Goal: Navigation & Orientation: Understand site structure

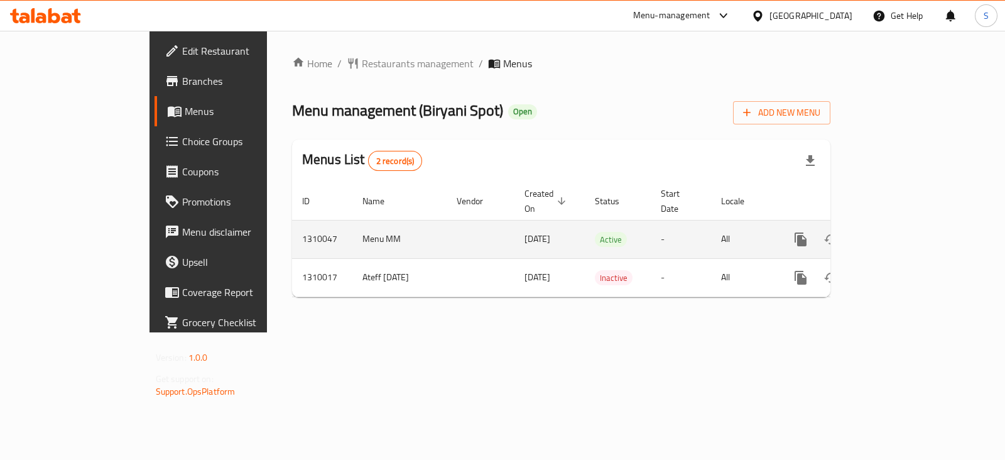
click at [906, 224] on link "enhanced table" at bounding box center [891, 239] width 30 height 30
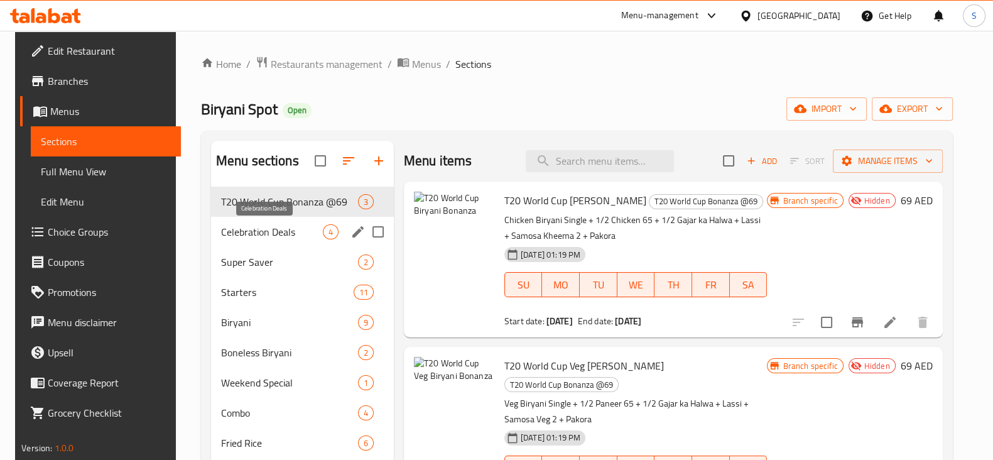
click at [305, 227] on span "Celebration Deals" at bounding box center [272, 231] width 102 height 15
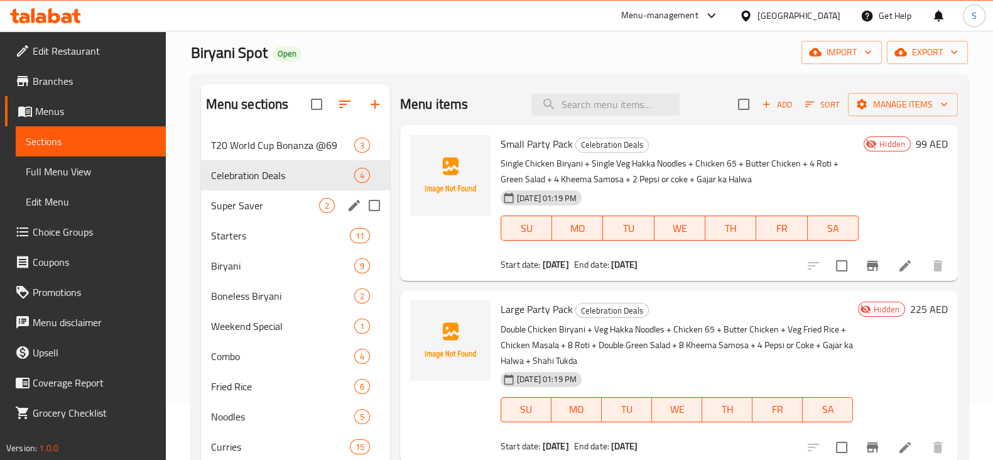
scroll to position [156, 0]
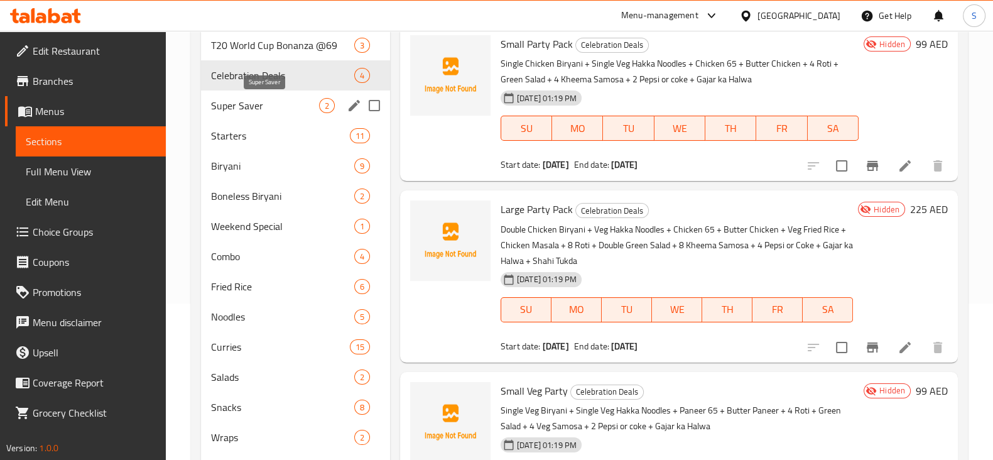
click at [233, 104] on span "Super Saver" at bounding box center [265, 105] width 108 height 15
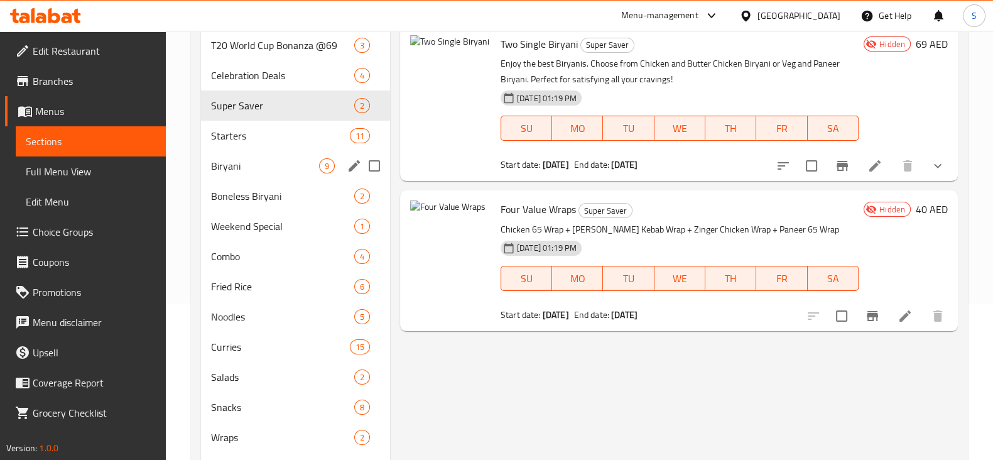
scroll to position [78, 0]
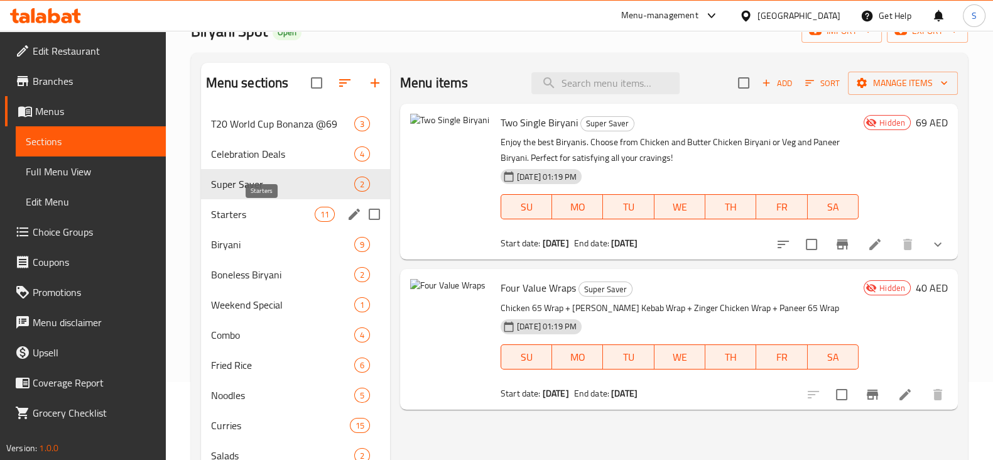
click at [307, 211] on span "Starters" at bounding box center [263, 214] width 104 height 15
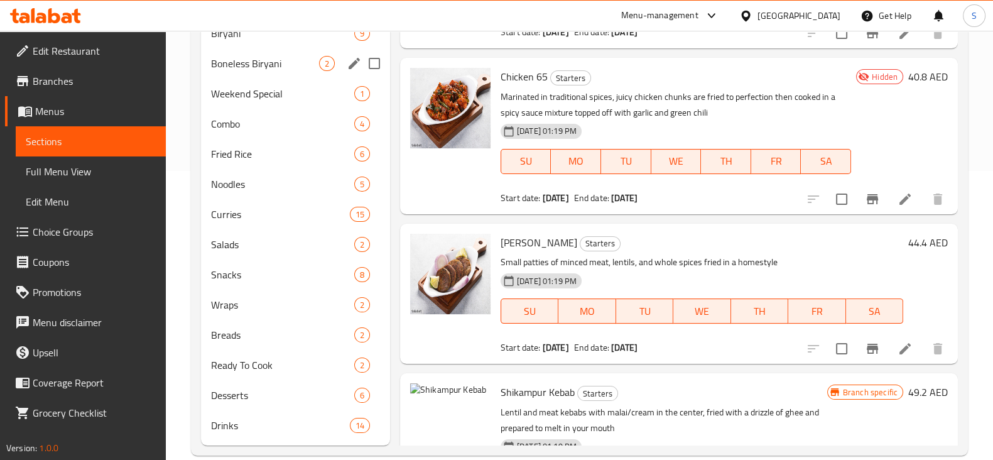
scroll to position [310, 0]
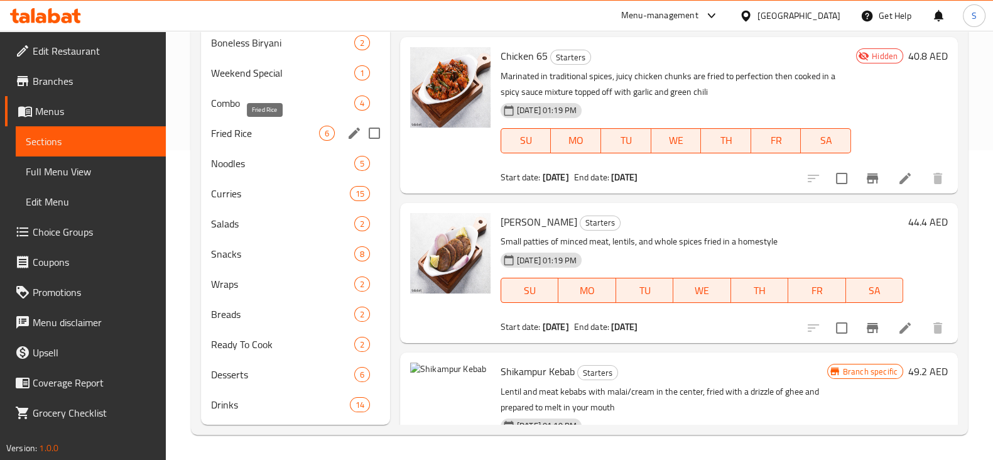
click at [301, 130] on span "Fried Rice" at bounding box center [265, 133] width 108 height 15
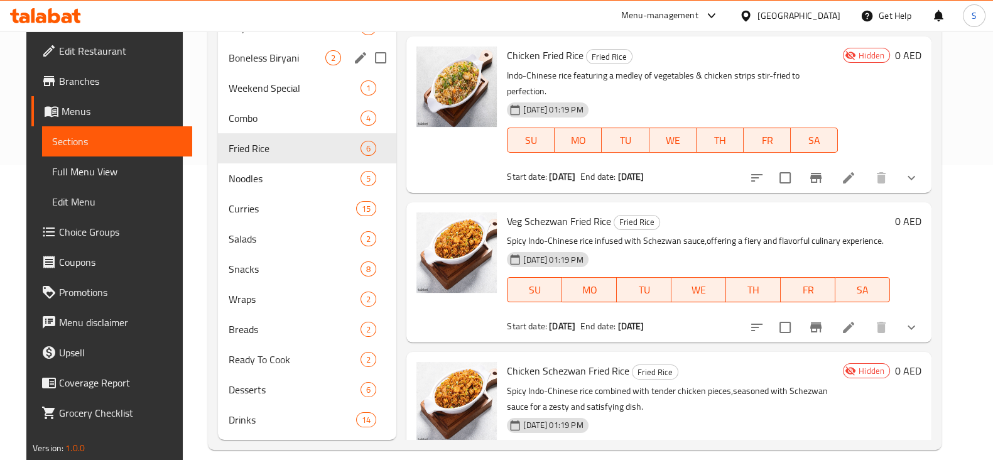
scroll to position [310, 0]
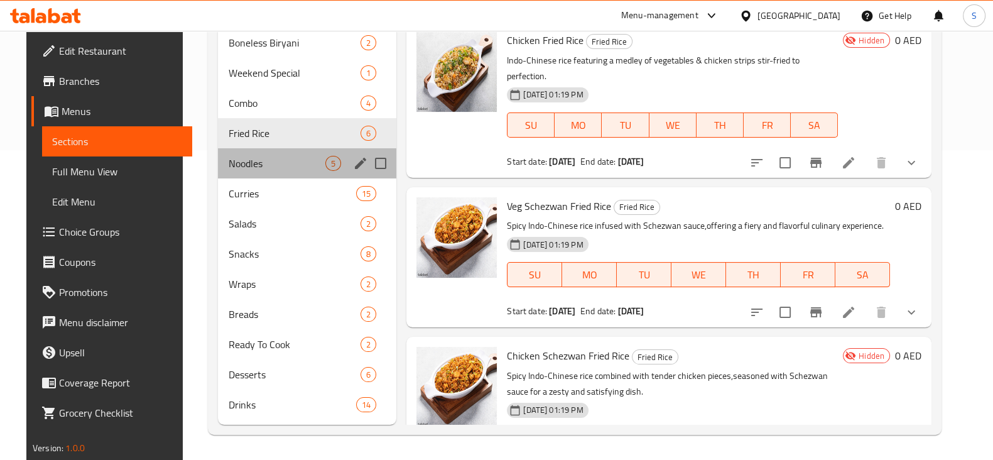
click at [277, 155] on div "Noodles 5" at bounding box center [307, 163] width 178 height 30
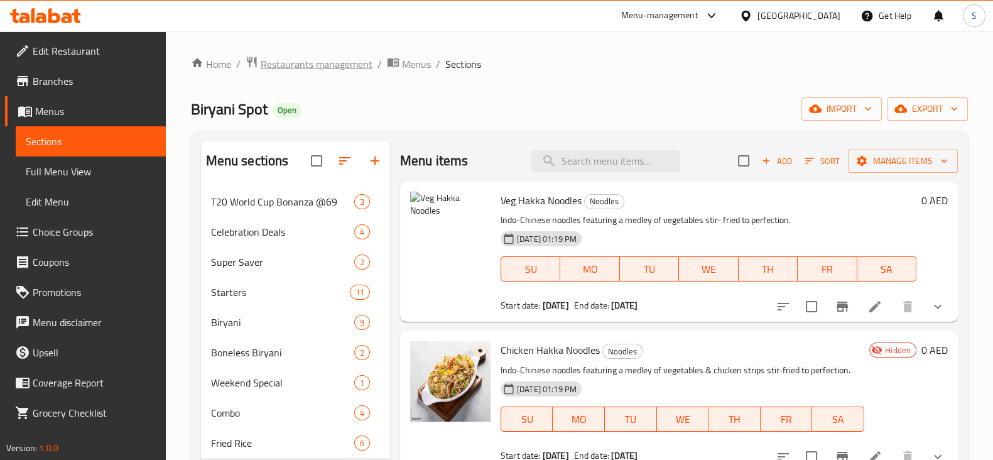
click at [327, 58] on span "Restaurants management" at bounding box center [317, 64] width 112 height 15
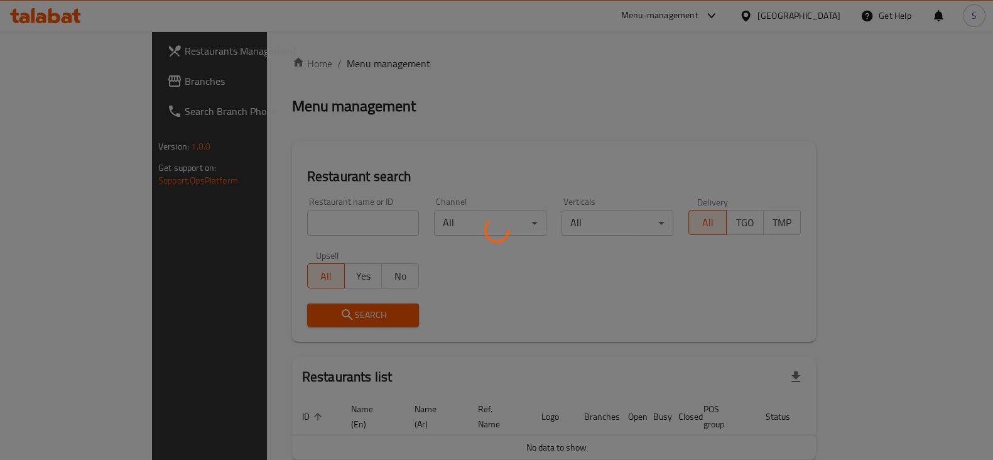
click at [670, 20] on div at bounding box center [496, 230] width 993 height 460
click at [716, 112] on div at bounding box center [496, 230] width 993 height 460
